Goal: Information Seeking & Learning: Learn about a topic

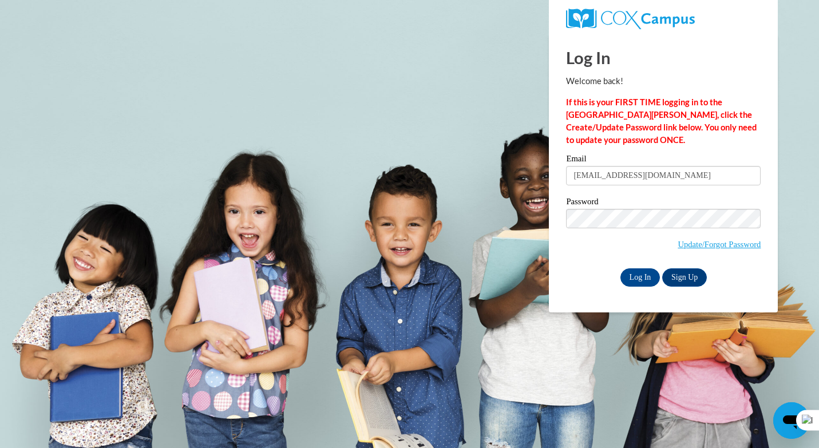
click at [599, 258] on div "Password Update/Forgot Password" at bounding box center [663, 231] width 195 height 68
click at [645, 276] on input "Log In" at bounding box center [640, 277] width 40 height 18
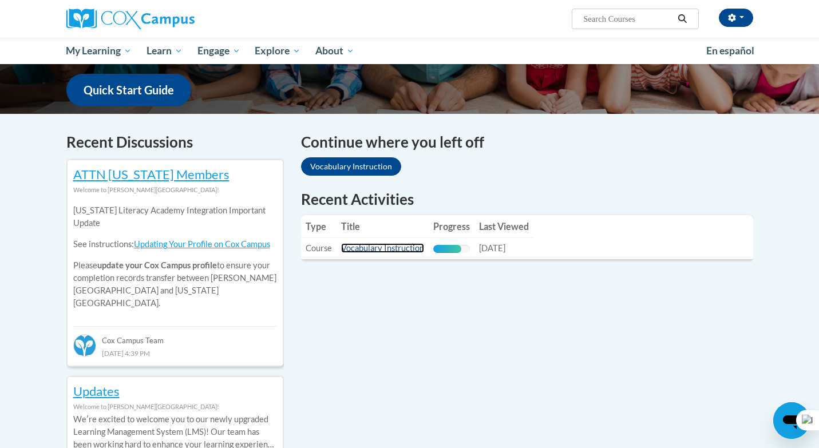
click at [398, 251] on link "Vocabulary Instruction" at bounding box center [382, 248] width 83 height 10
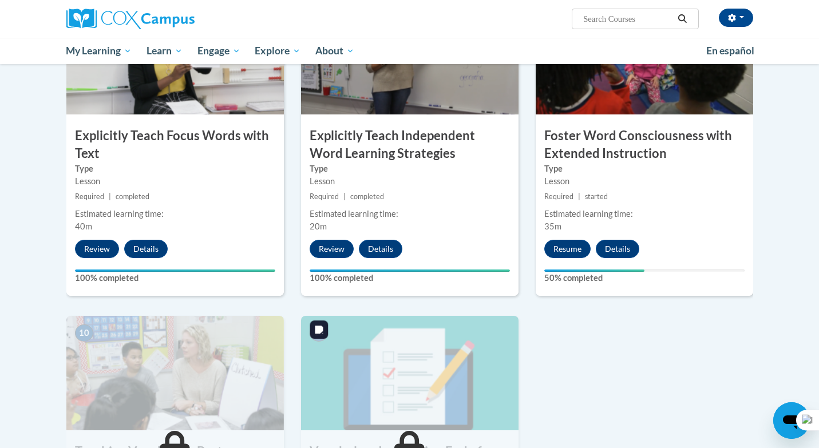
scroll to position [885, 0]
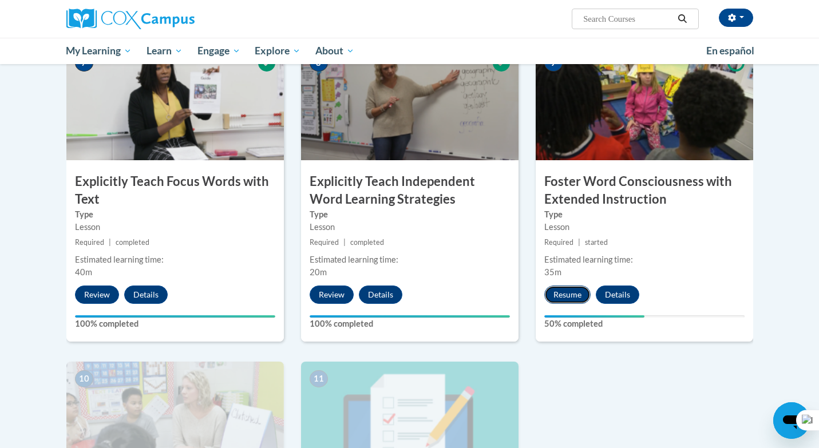
click at [579, 300] on button "Resume" at bounding box center [567, 295] width 46 height 18
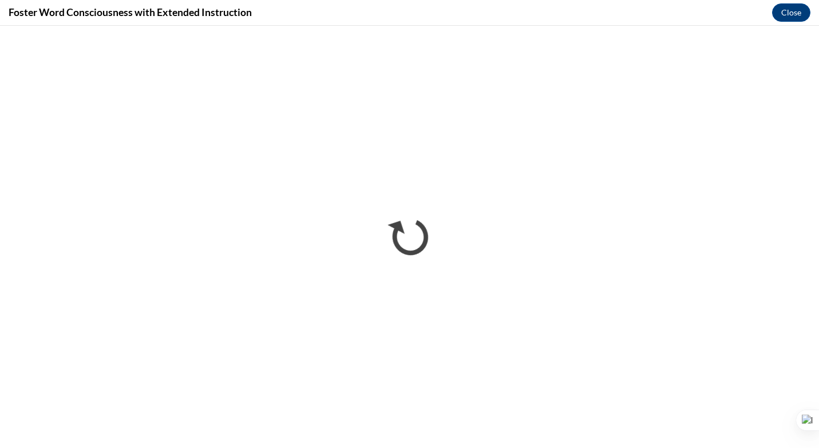
scroll to position [0, 0]
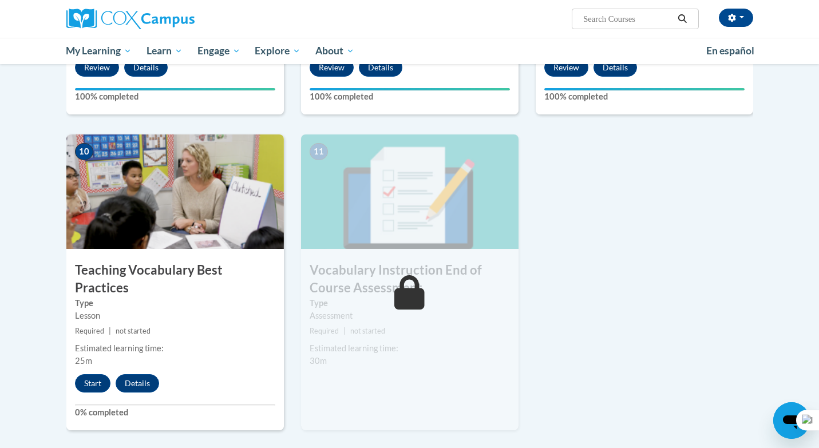
scroll to position [1115, 0]
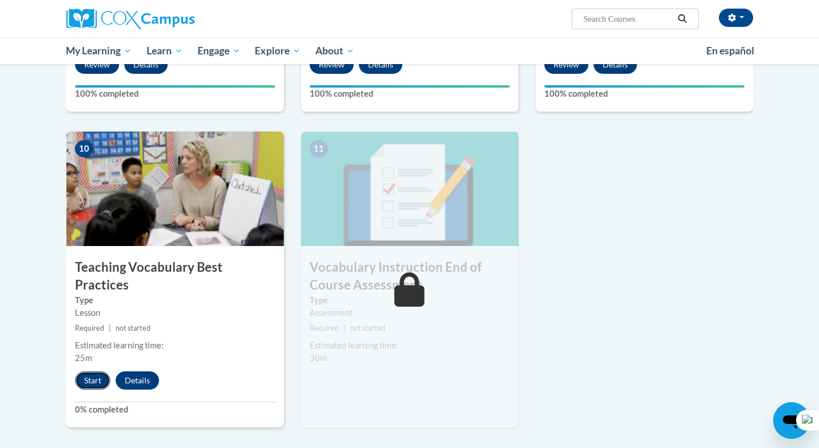
click at [94, 371] on button "Start" at bounding box center [92, 380] width 35 height 18
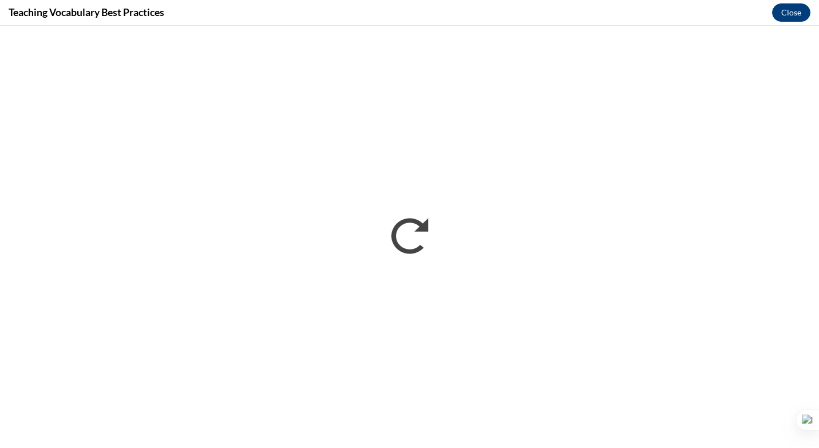
scroll to position [0, 0]
